Goal: Use online tool/utility: Utilize a website feature to perform a specific function

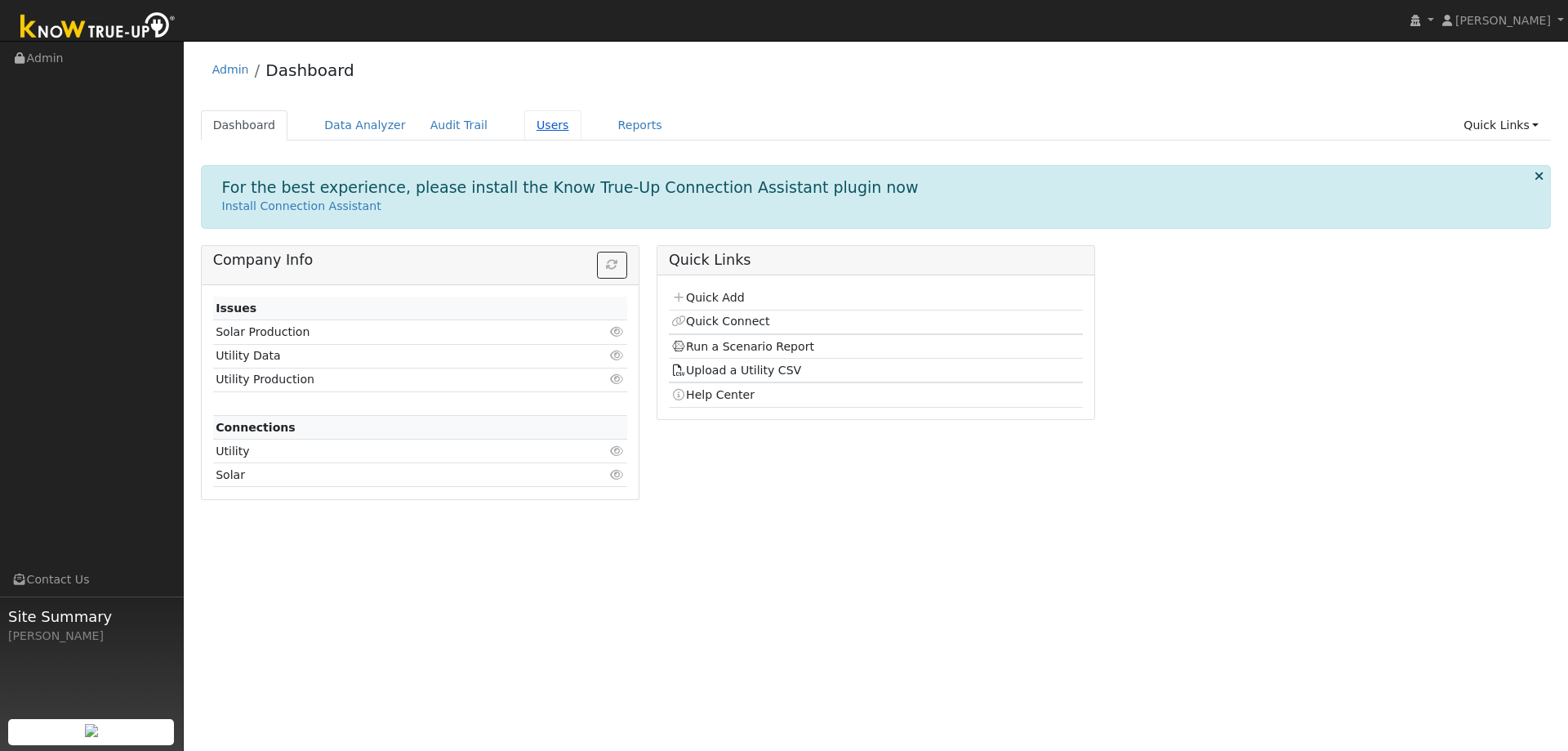
drag, startPoint x: 552, startPoint y: 141, endPoint x: 547, endPoint y: 132, distance: 10.3
click at [552, 141] on link "Users" at bounding box center [553, 125] width 57 height 31
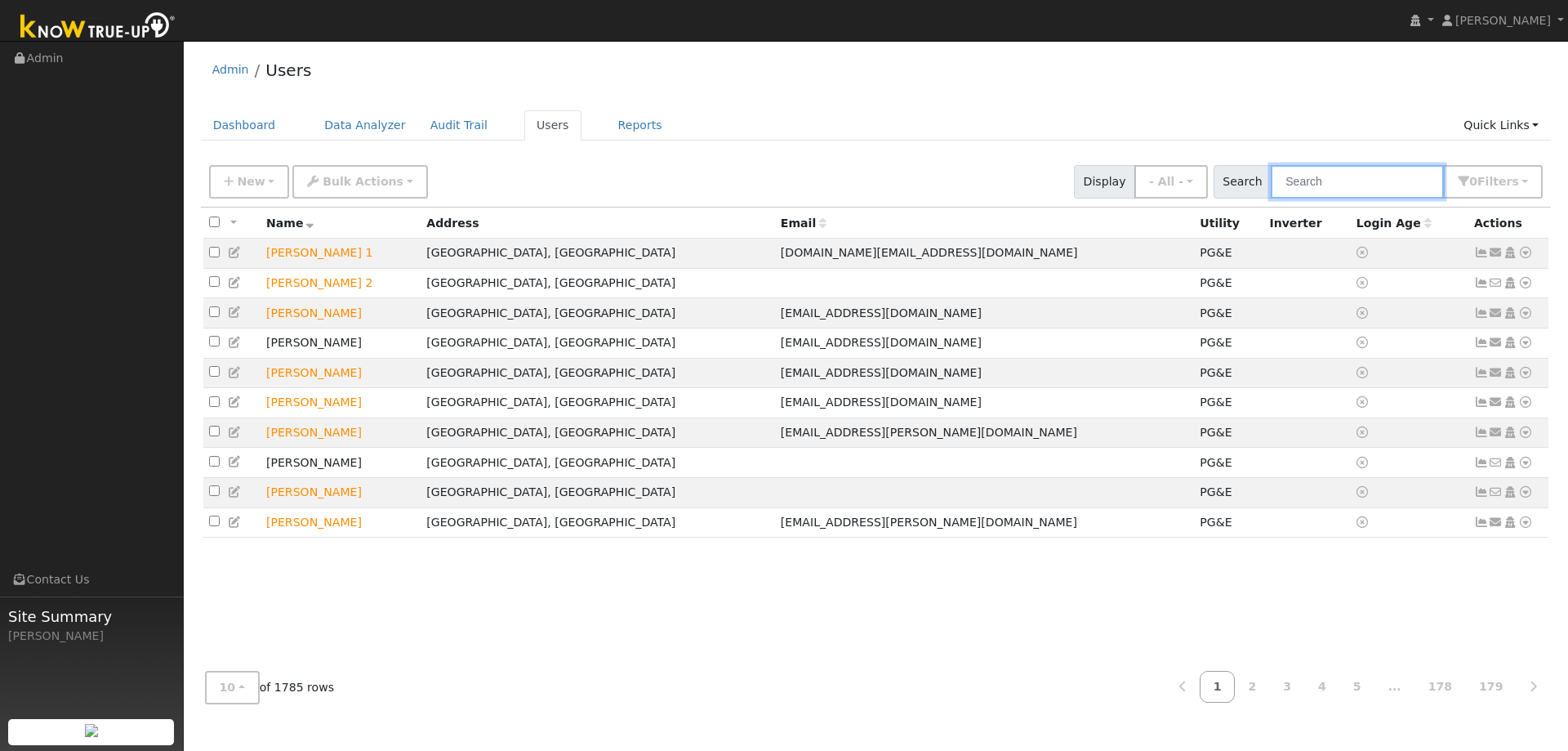
click at [1329, 184] on input "text" at bounding box center [1357, 181] width 173 height 34
type input "[PERSON_NAME]"
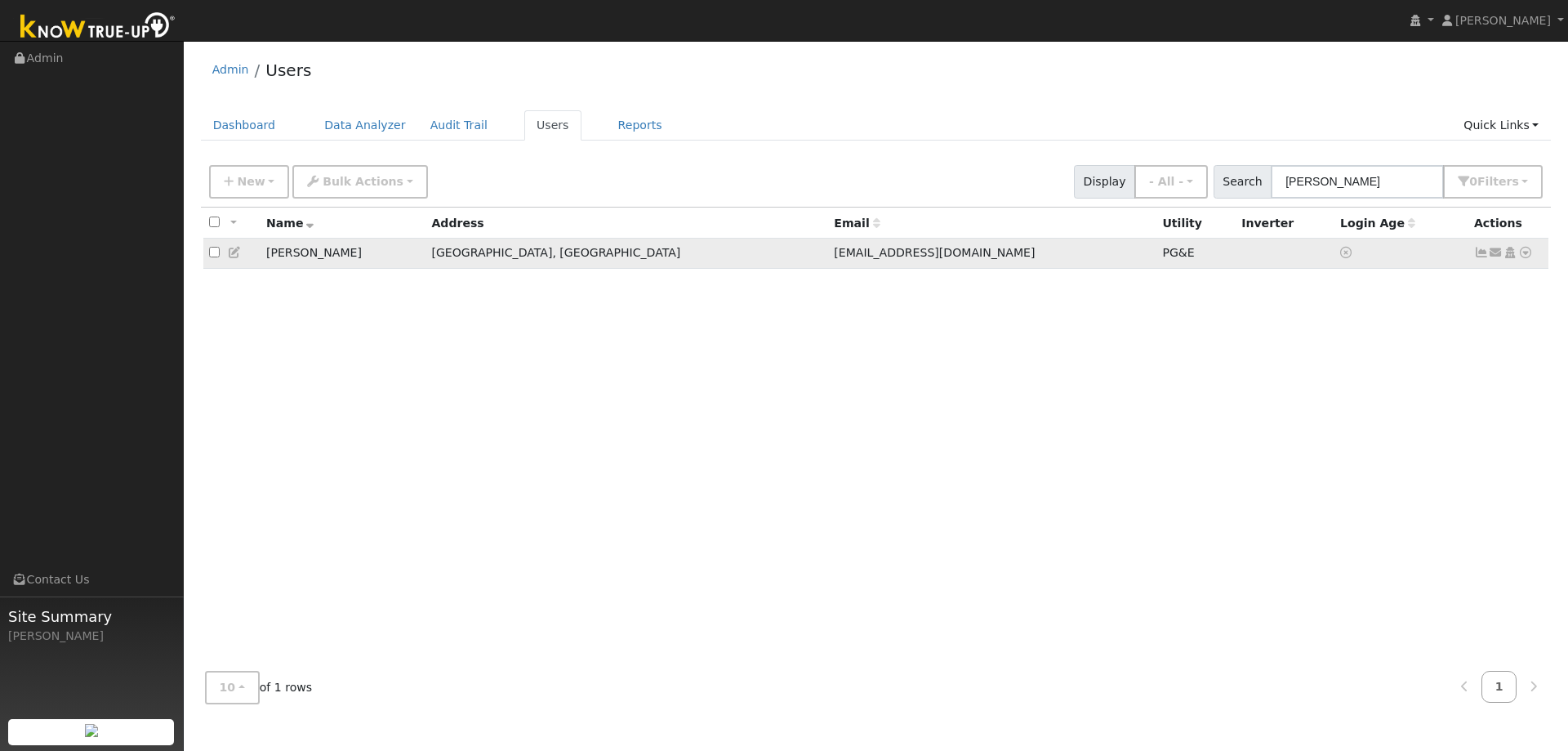
click at [1527, 255] on icon at bounding box center [1525, 252] width 15 height 12
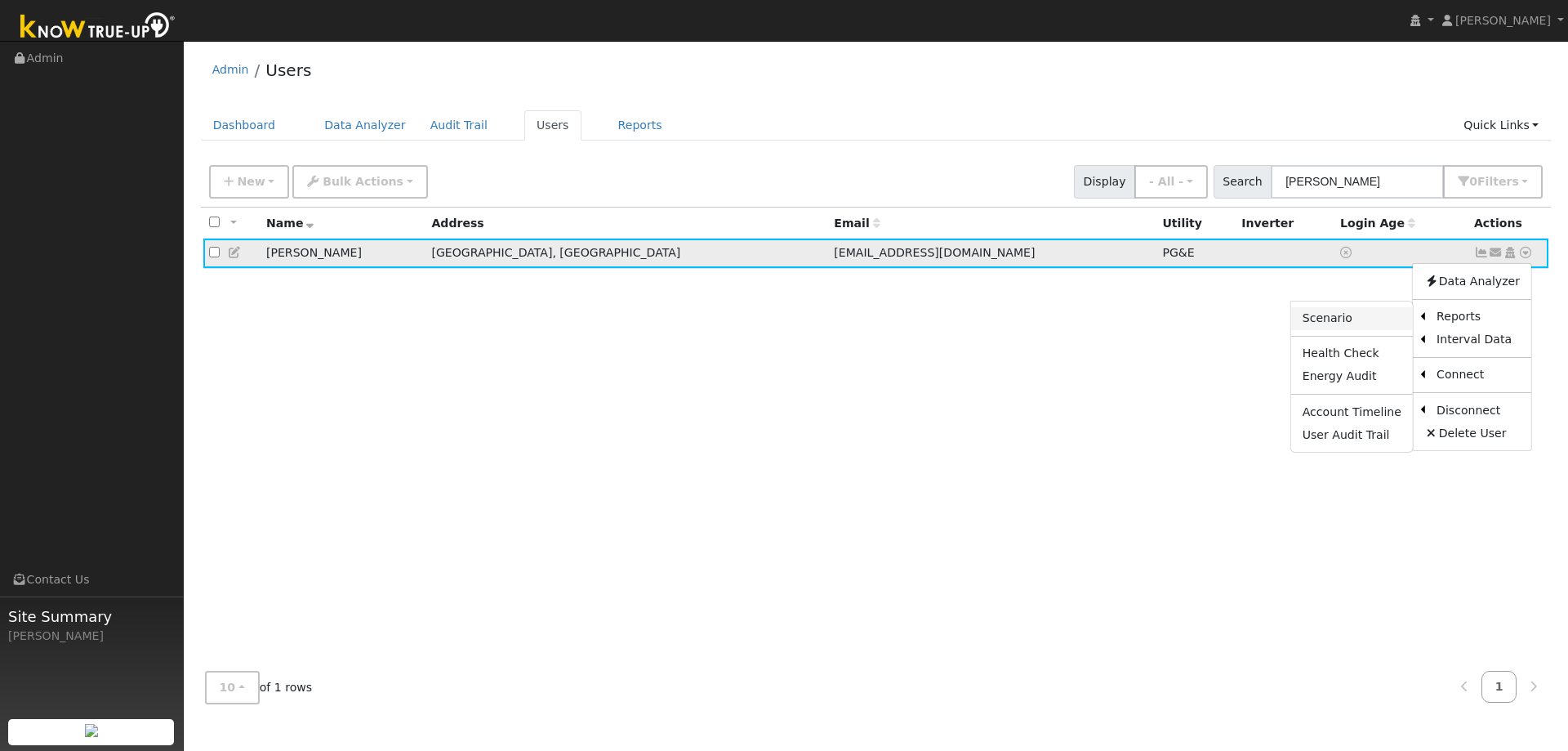
click at [1385, 315] on link "Scenario" at bounding box center [1352, 318] width 122 height 23
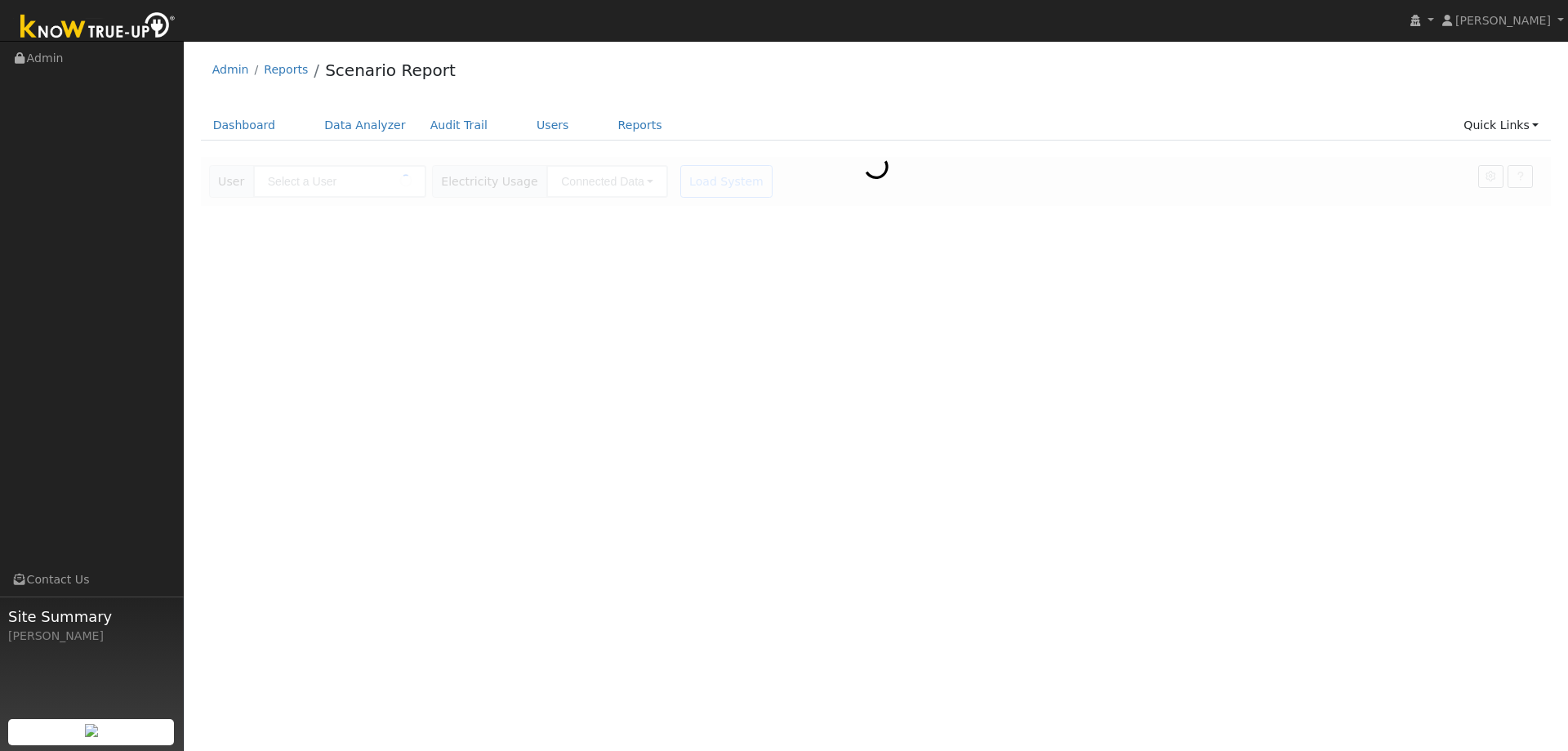
type input "[PERSON_NAME]"
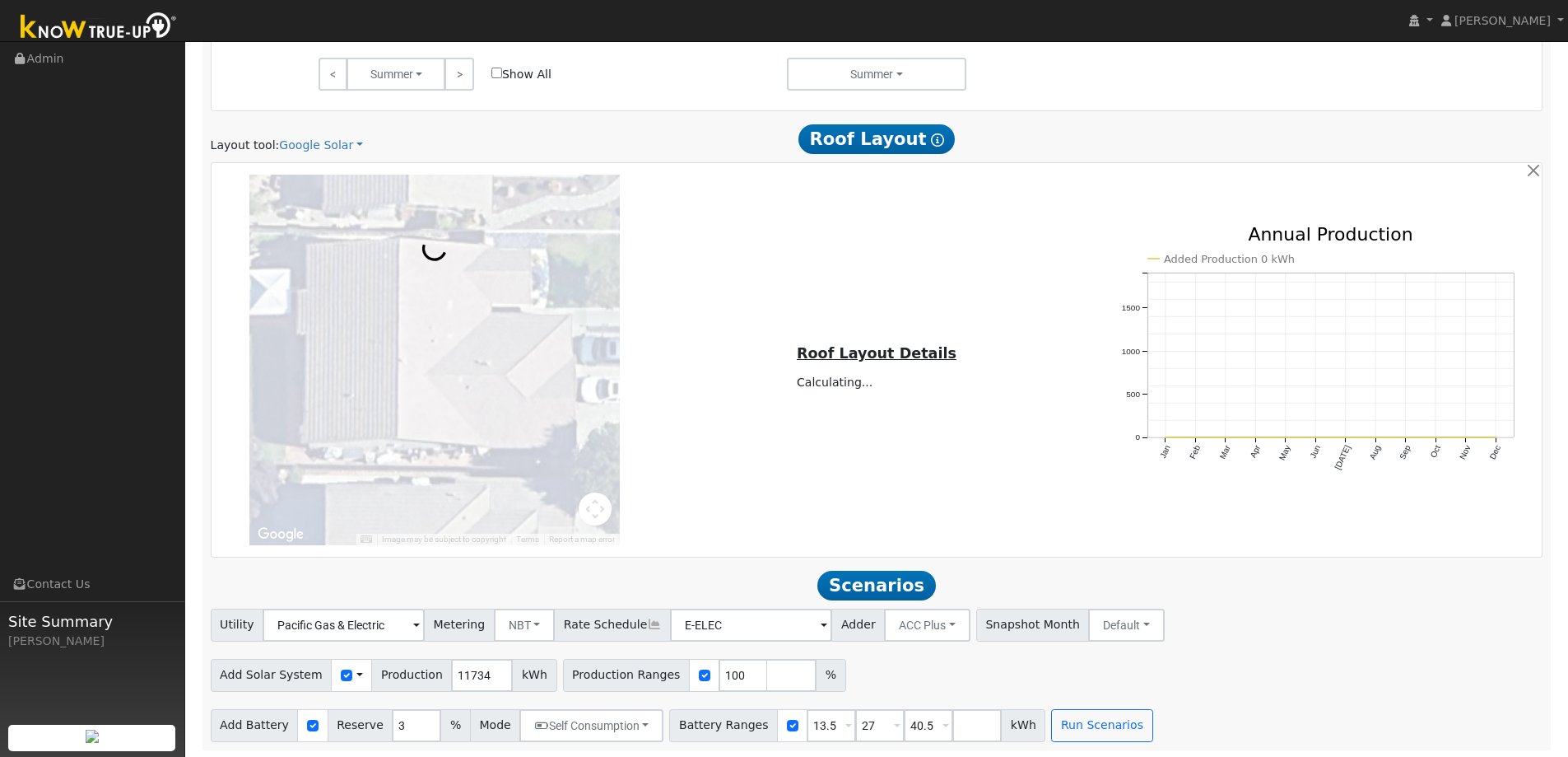
scroll to position [936, 0]
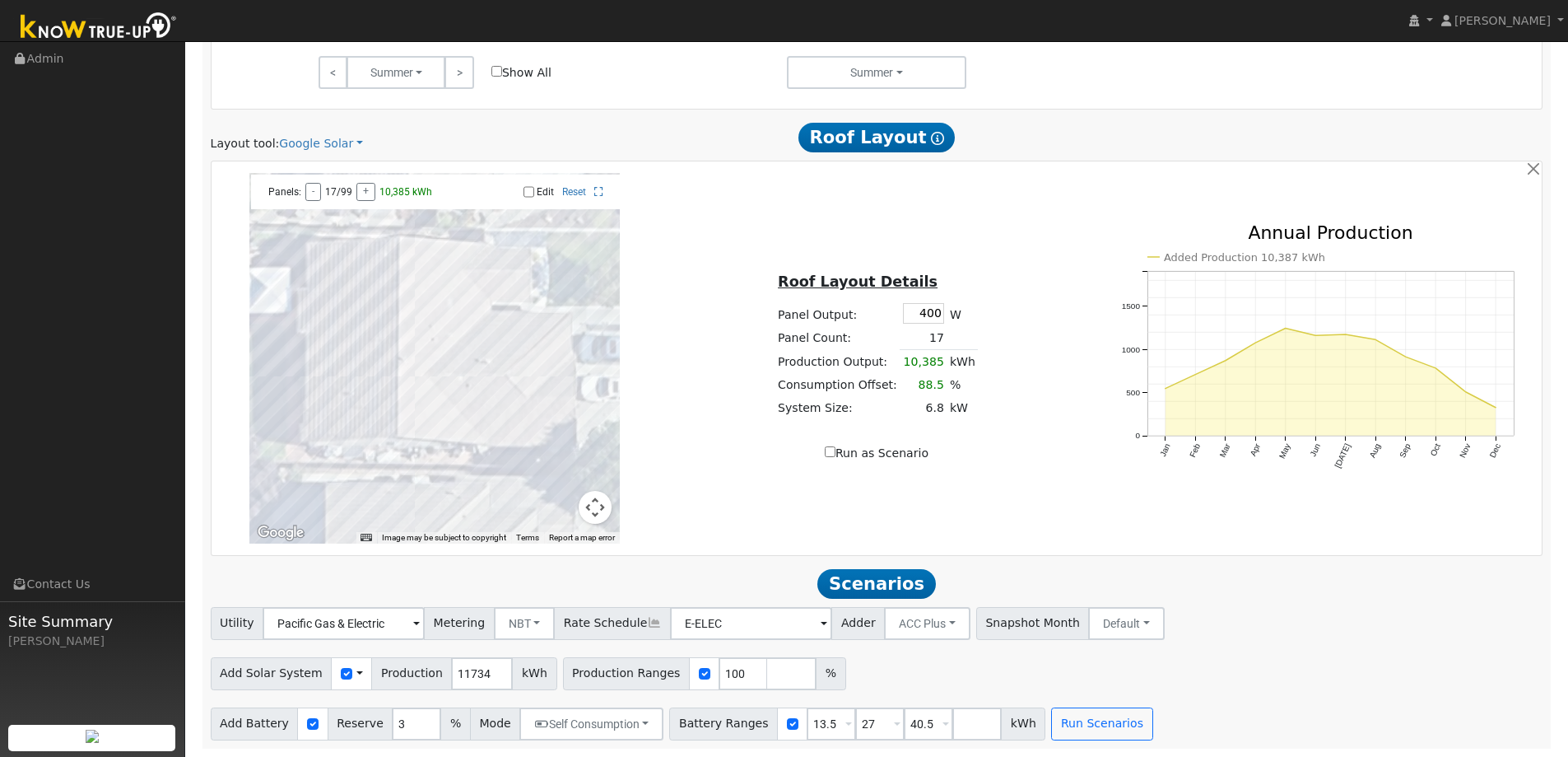
click at [356, 675] on span at bounding box center [359, 673] width 7 height 17
click at [362, 703] on link "Use CSV Data" at bounding box center [401, 701] width 114 height 23
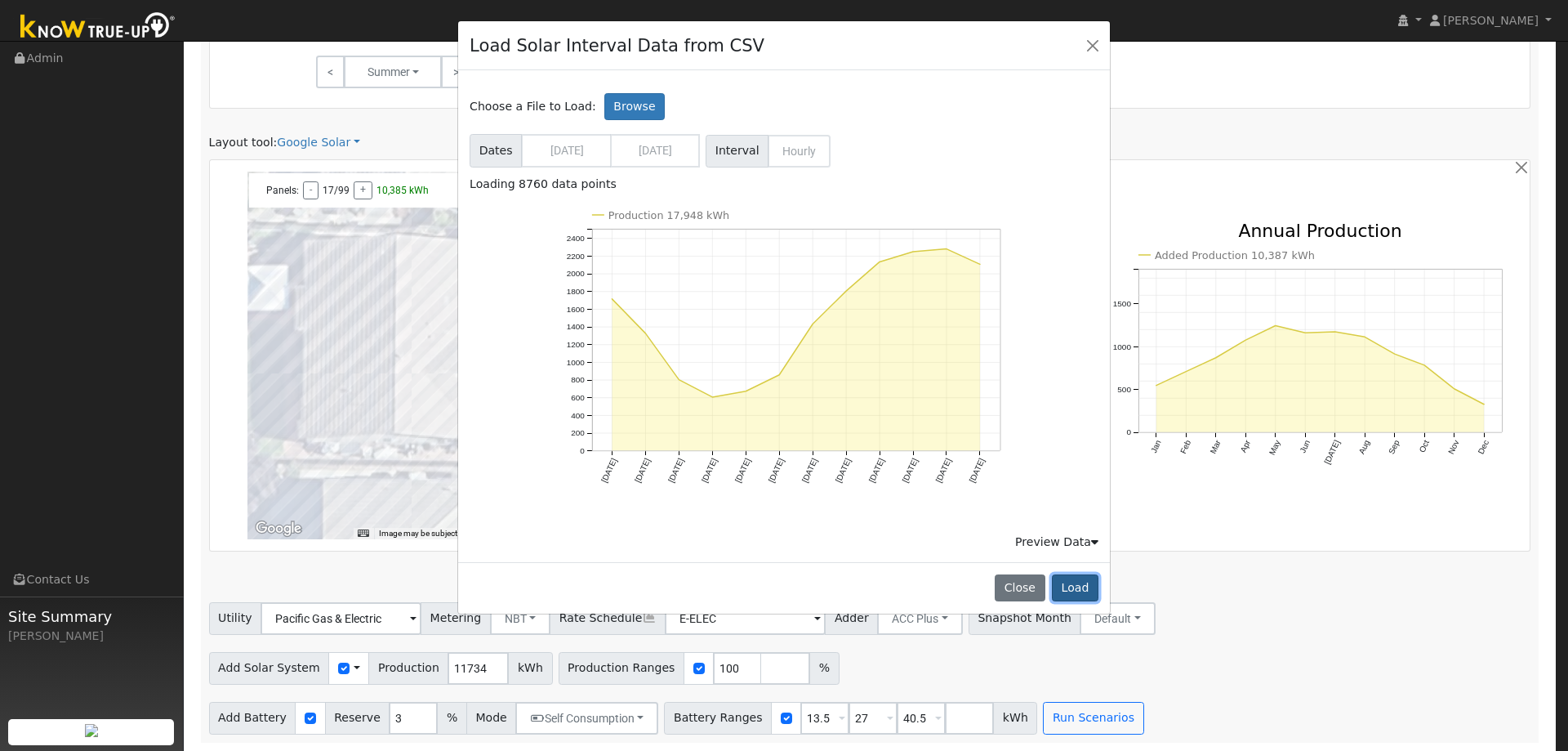
click at [1078, 586] on button "Load" at bounding box center [1075, 588] width 46 height 28
type input "17948"
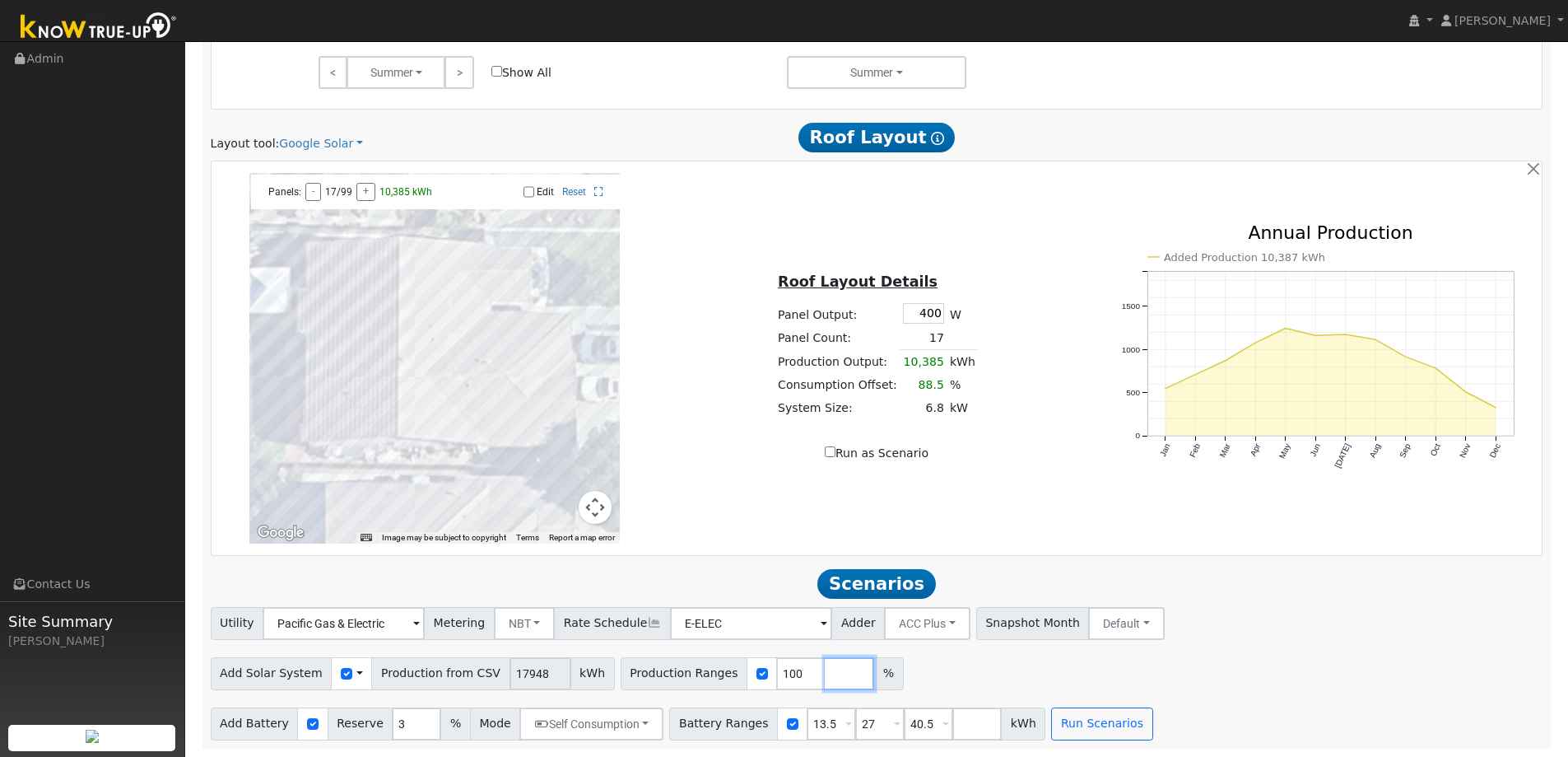
click at [825, 675] on input "number" at bounding box center [850, 674] width 50 height 33
click at [777, 675] on input "99" at bounding box center [801, 674] width 50 height 33
type input "100"
click at [777, 667] on input "100" at bounding box center [801, 674] width 50 height 33
click at [1052, 727] on button "Run Scenarios" at bounding box center [1102, 723] width 101 height 33
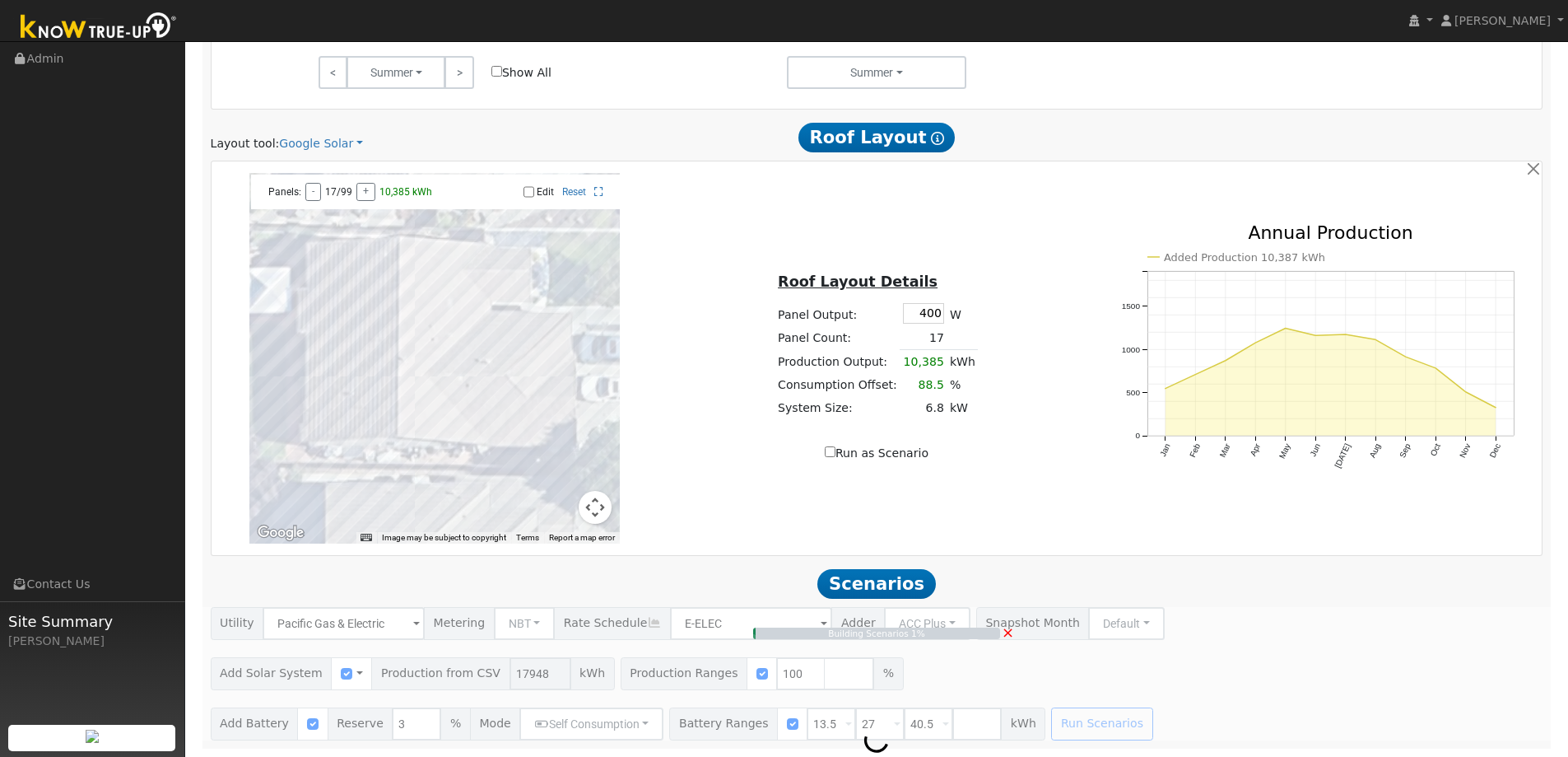
type input "12.0"
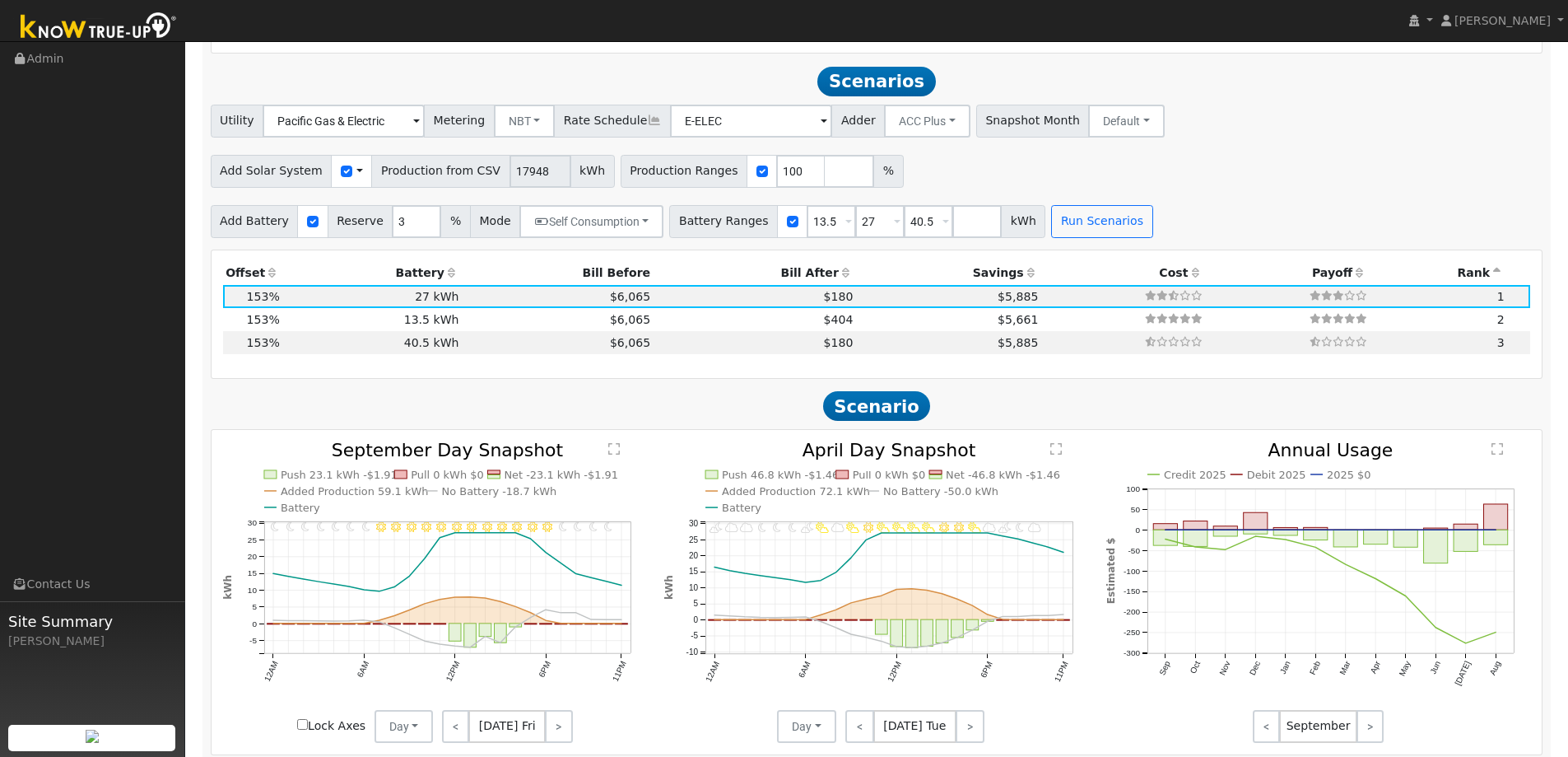
scroll to position [1453, 0]
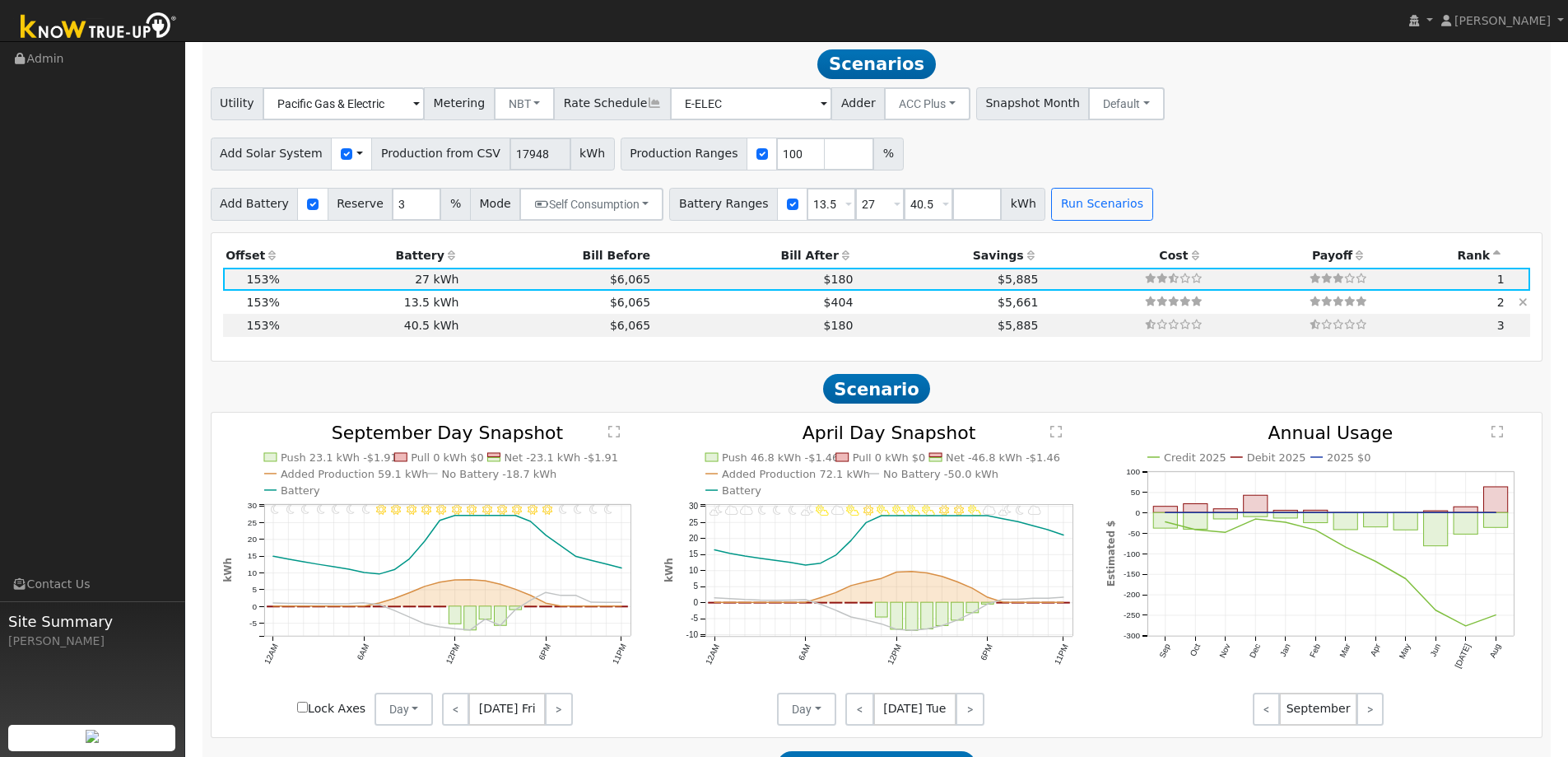
click at [824, 302] on span "$404" at bounding box center [839, 302] width 30 height 13
type input "$16,200"
type input "$17,424"
